Goal: Task Accomplishment & Management: Manage account settings

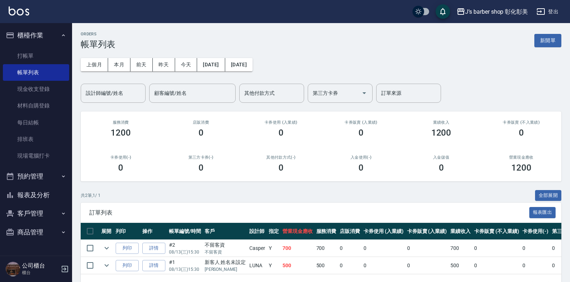
click at [41, 179] on button "預約管理" at bounding box center [36, 176] width 66 height 19
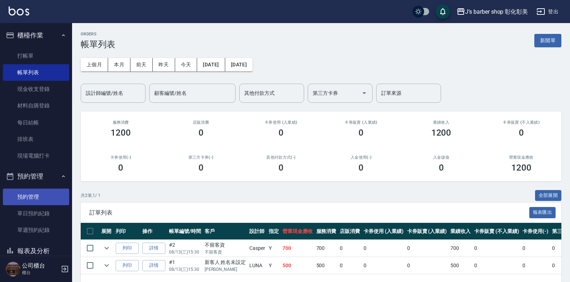
click at [42, 191] on link "預約管理" at bounding box center [36, 197] width 66 height 17
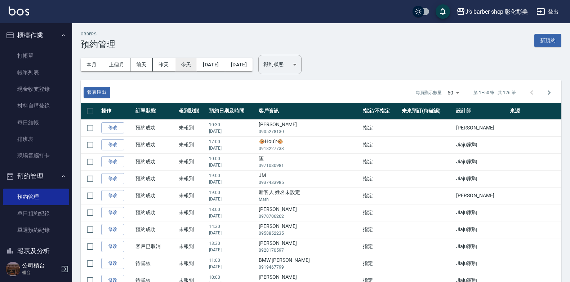
click at [190, 62] on button "今天" at bounding box center [186, 64] width 22 height 13
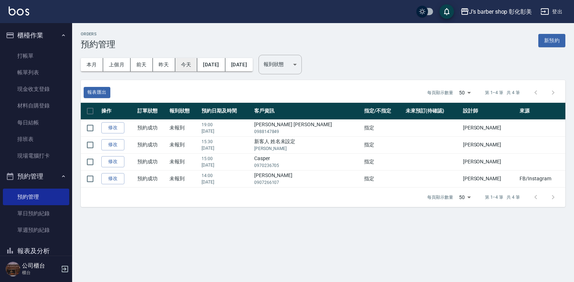
click at [205, 63] on button "[DATE]" at bounding box center [211, 64] width 28 height 13
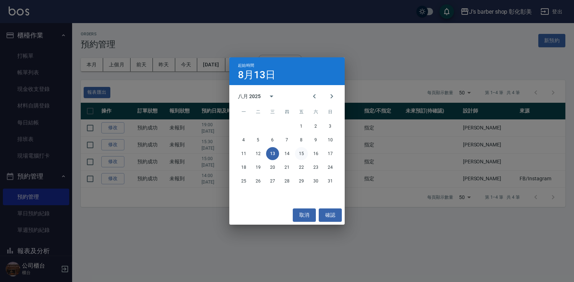
click at [301, 156] on button "15" at bounding box center [301, 153] width 13 height 13
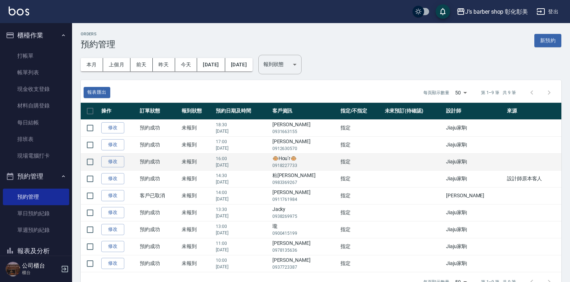
scroll to position [18, 0]
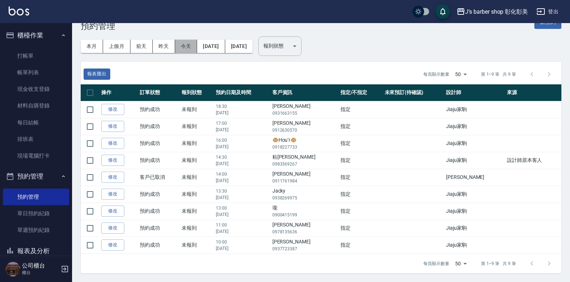
click at [185, 44] on button "今天" at bounding box center [186, 46] width 22 height 13
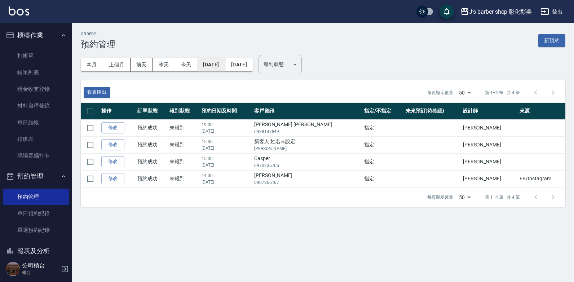
click at [218, 68] on button "[DATE]" at bounding box center [211, 64] width 28 height 13
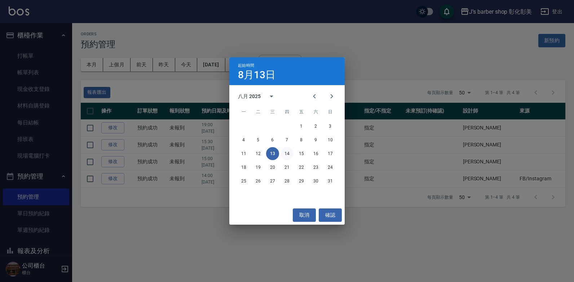
click at [286, 157] on button "14" at bounding box center [286, 153] width 13 height 13
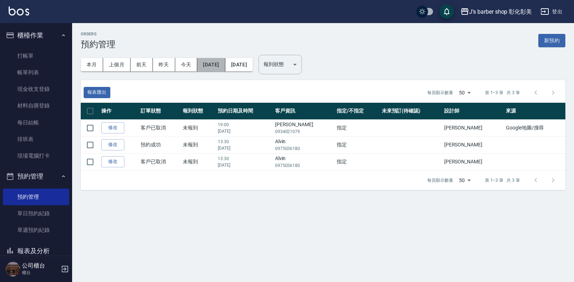
click at [223, 62] on button "[DATE]" at bounding box center [211, 64] width 28 height 13
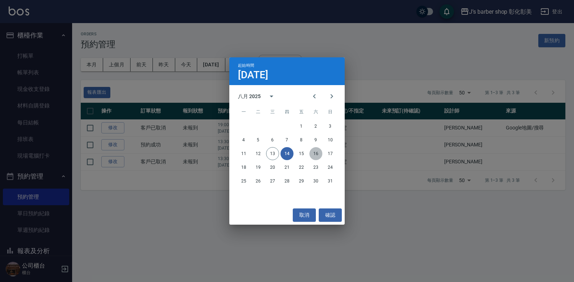
click at [312, 152] on button "16" at bounding box center [315, 153] width 13 height 13
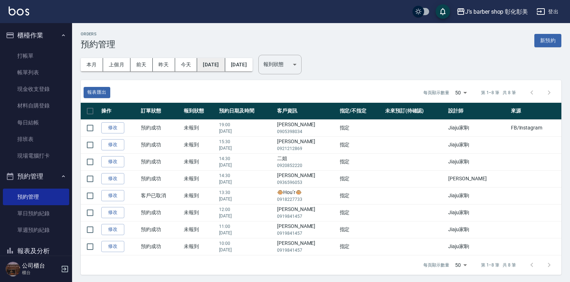
click at [213, 67] on button "[DATE]" at bounding box center [211, 64] width 28 height 13
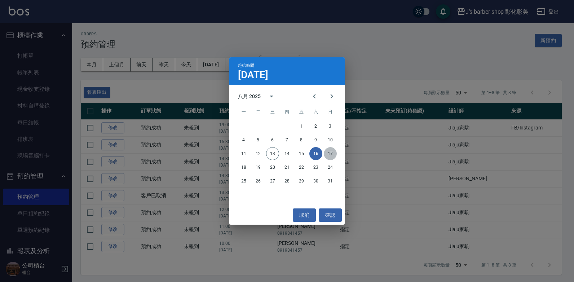
click at [328, 152] on button "17" at bounding box center [330, 153] width 13 height 13
